Goal: Transaction & Acquisition: Subscribe to service/newsletter

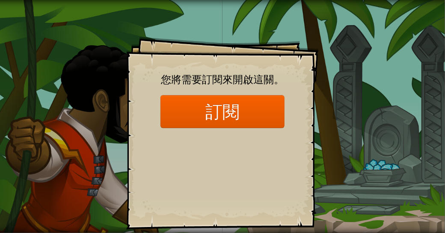
click at [290, 89] on div "Goals Start Level 從伺服器載入失敗 您將需要訂閱來開啟這關。 訂閱 您需要加入一個課程來遊玩此關卡。 回到我的課程 詢問您的老師來分派一個授…" at bounding box center [222, 133] width 193 height 193
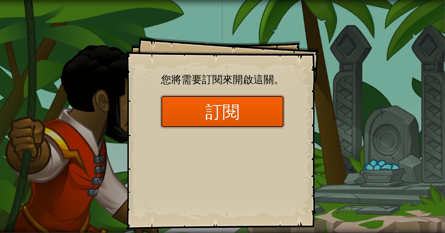
click at [275, 107] on button "訂閱" at bounding box center [222, 111] width 124 height 33
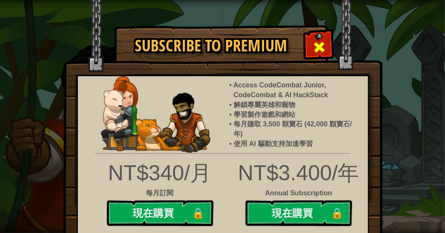
click at [312, 49] on span at bounding box center [319, 47] width 14 height 14
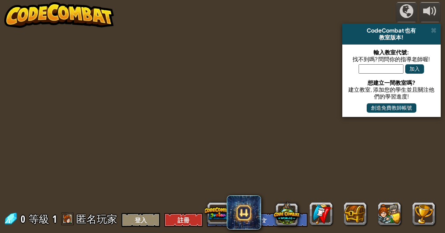
select select "zh-HANT"
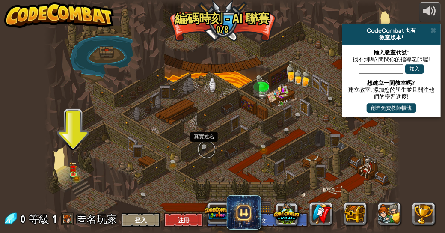
click at [206, 148] on link at bounding box center [206, 149] width 17 height 17
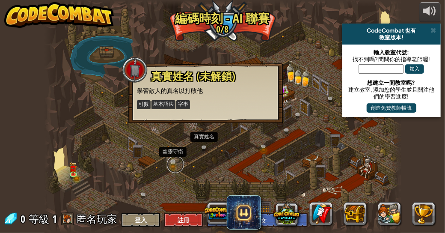
click at [174, 164] on link at bounding box center [175, 164] width 17 height 17
